Goal: Information Seeking & Learning: Learn about a topic

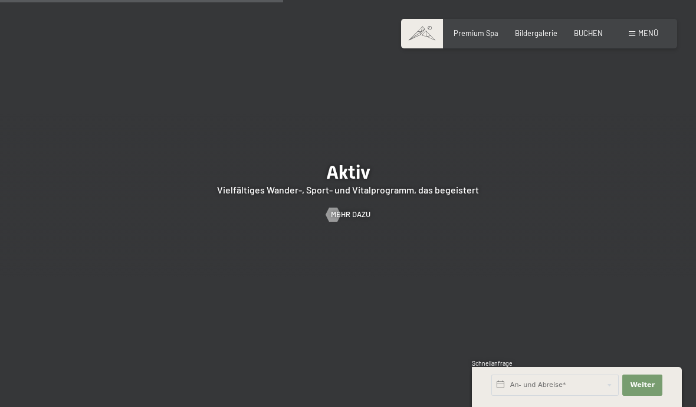
scroll to position [1878, 0]
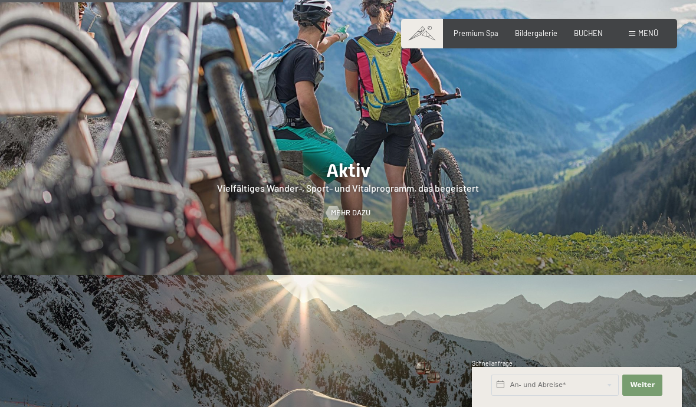
click at [351, 198] on div at bounding box center [348, 125] width 696 height 298
click at [355, 218] on span "Mehr dazu" at bounding box center [351, 213] width 40 height 11
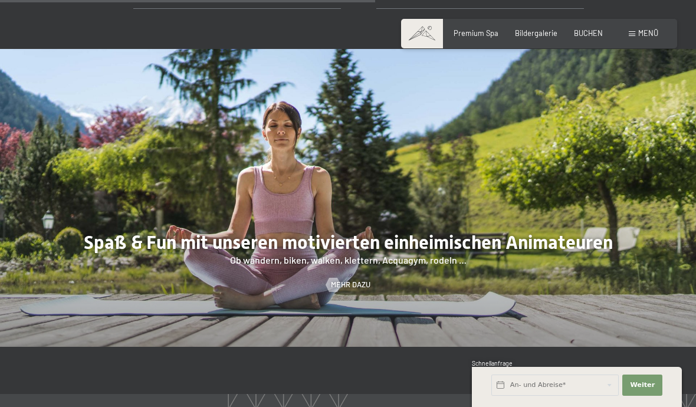
scroll to position [1371, 0]
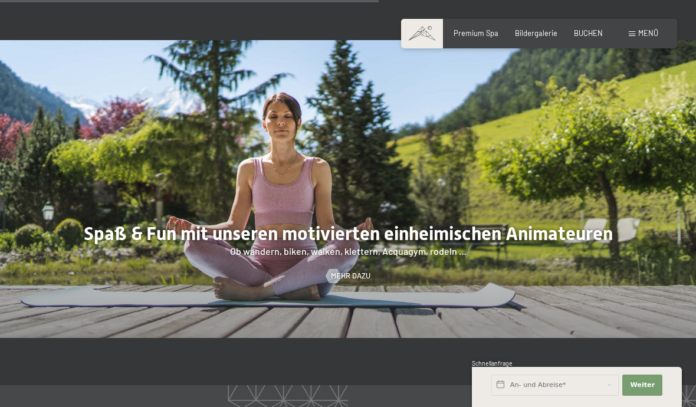
click at [348, 271] on span "Mehr dazu" at bounding box center [351, 276] width 40 height 11
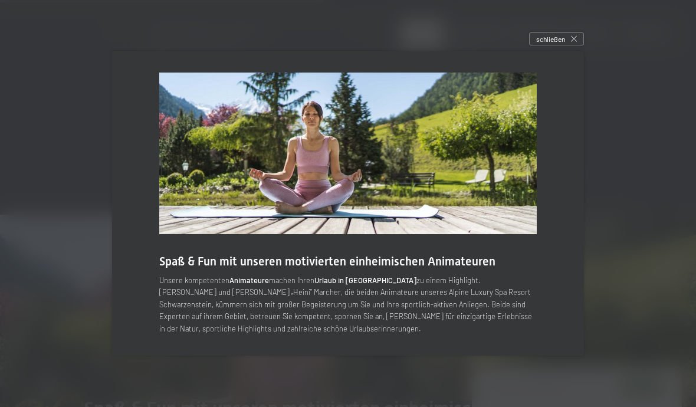
scroll to position [1194, 0]
click at [560, 45] on div "schließen" at bounding box center [556, 38] width 55 height 13
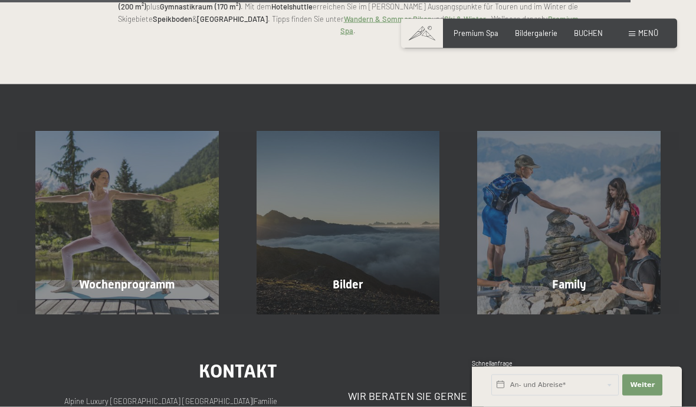
scroll to position [2331, 0]
click at [162, 277] on span "Wochenprogramm" at bounding box center [127, 284] width 96 height 14
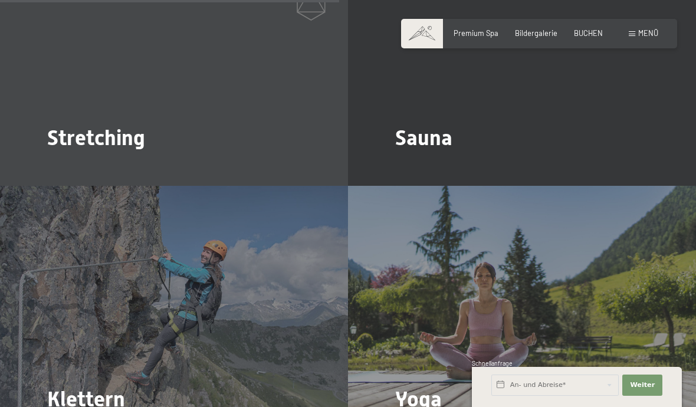
scroll to position [1828, 0]
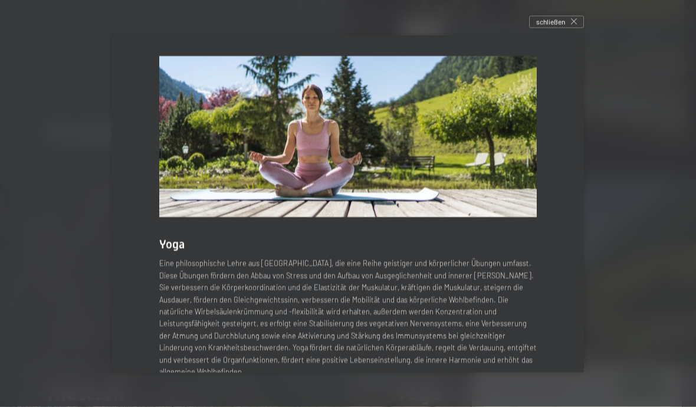
scroll to position [1832, 0]
click at [559, 27] on span "schließen" at bounding box center [551, 22] width 29 height 10
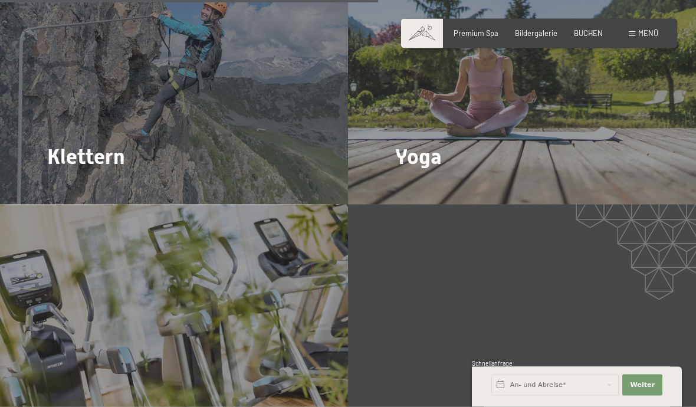
scroll to position [2122, 0]
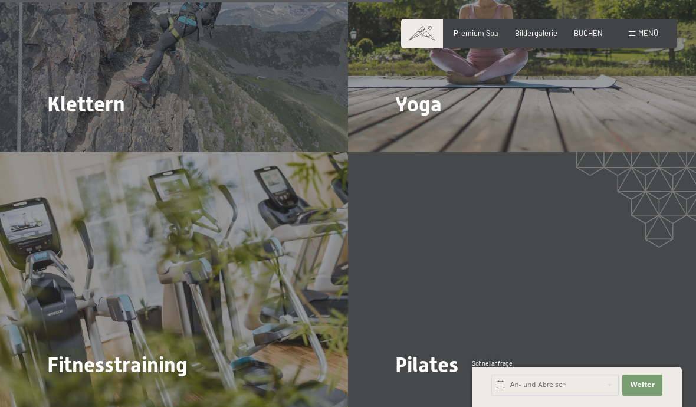
click at [430, 393] on span "Mehr dazu" at bounding box center [420, 398] width 40 height 11
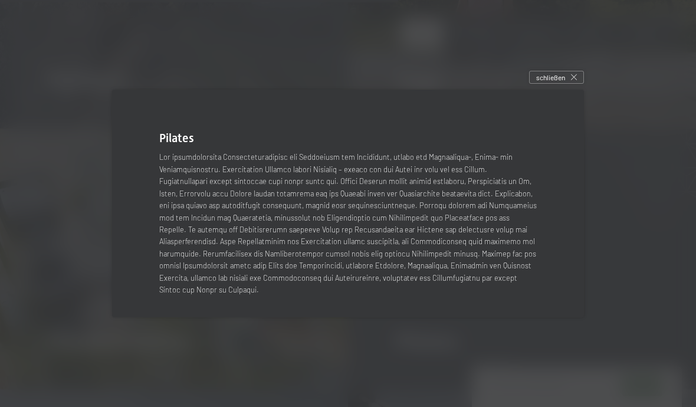
scroll to position [2149, 0]
click at [565, 84] on div "schließen" at bounding box center [556, 77] width 55 height 13
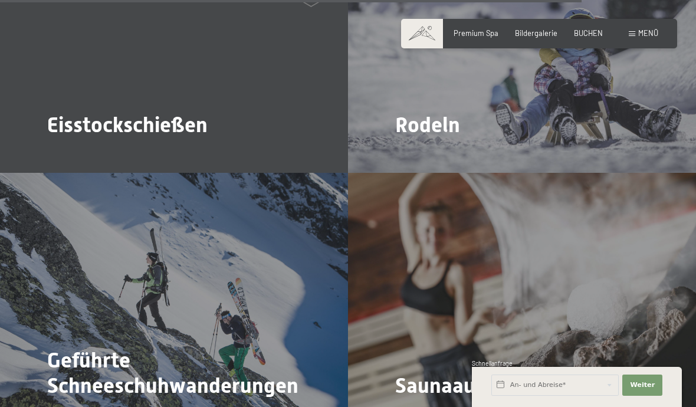
scroll to position [3148, 0]
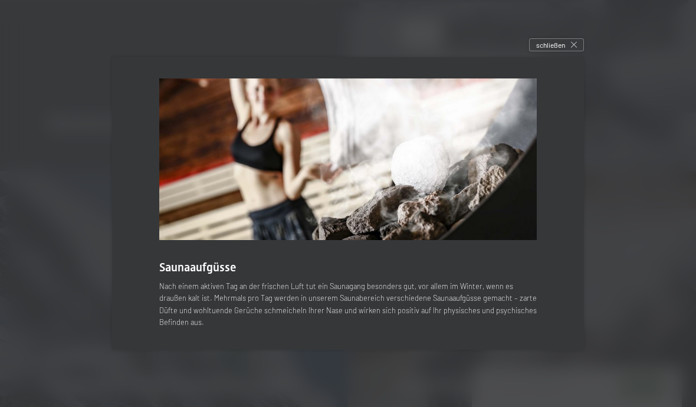
click at [558, 51] on div "schließen" at bounding box center [556, 44] width 55 height 13
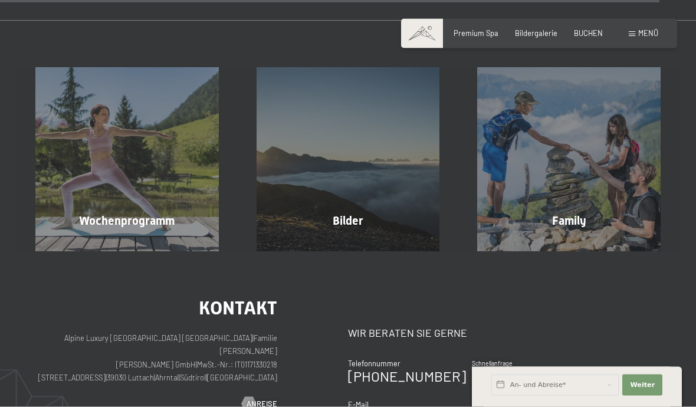
scroll to position [3607, 0]
click at [156, 155] on div "Wochenprogramm Mehr erfahren" at bounding box center [127, 159] width 221 height 184
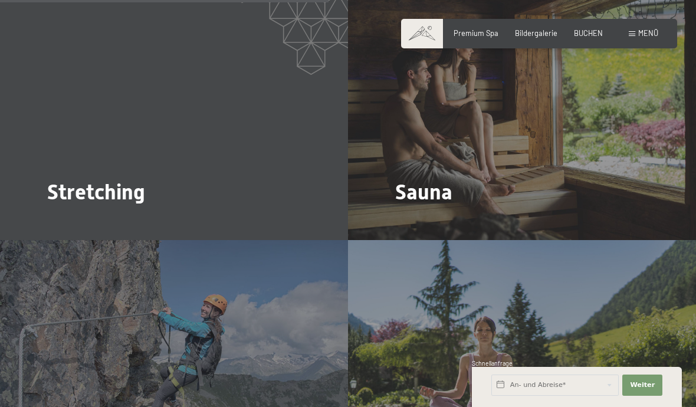
scroll to position [1772, 0]
click at [422, 220] on span "Mehr dazu" at bounding box center [420, 225] width 40 height 11
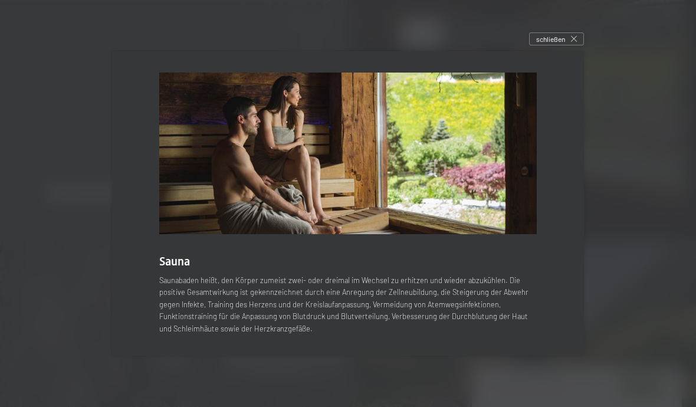
click at [558, 45] on div "schließen" at bounding box center [556, 38] width 55 height 13
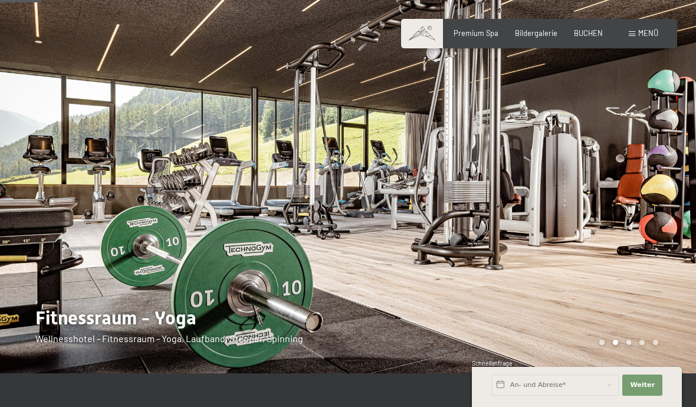
scroll to position [0, 0]
